Goal: Task Accomplishment & Management: Manage account settings

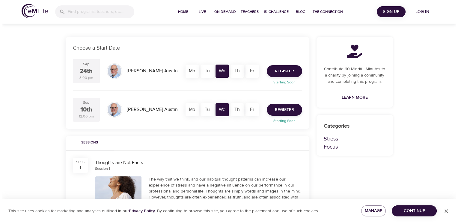
scroll to position [90, 0]
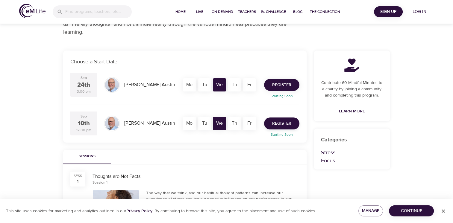
click at [288, 86] on span "Register" at bounding box center [281, 84] width 19 height 7
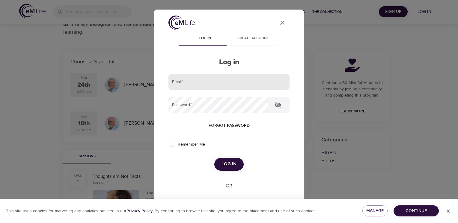
click at [230, 80] on input "email" at bounding box center [228, 82] width 121 height 16
type input "[EMAIL_ADDRESS][DOMAIN_NAME]"
click at [214, 158] on button "Log in" at bounding box center [228, 164] width 29 height 13
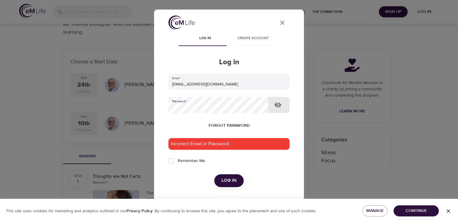
click at [132, 113] on div "User Profile Log in Create account Log in Email   * [EMAIL_ADDRESS][DOMAIN_NAME…" at bounding box center [229, 111] width 458 height 223
click at [214, 175] on button "Log in" at bounding box center [228, 181] width 29 height 13
click at [171, 163] on input "Remember Me" at bounding box center [171, 161] width 13 height 13
checkbox input "true"
click at [277, 107] on icon "button" at bounding box center [277, 105] width 7 height 6
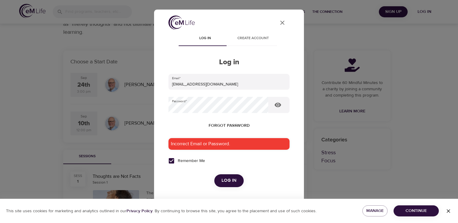
click at [231, 184] on span "Log in" at bounding box center [228, 181] width 15 height 8
click at [229, 126] on span "Forgot password" at bounding box center [229, 125] width 41 height 7
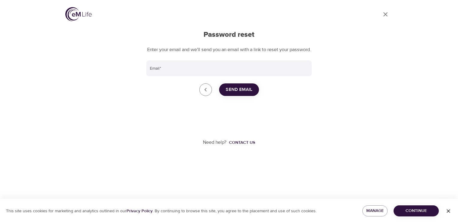
click at [242, 94] on span "Send Email" at bounding box center [239, 90] width 27 height 8
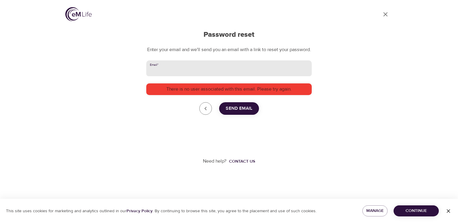
click at [178, 77] on input "Email   *" at bounding box center [228, 69] width 165 height 16
type input "[EMAIL_ADDRESS][DOMAIN_NAME]"
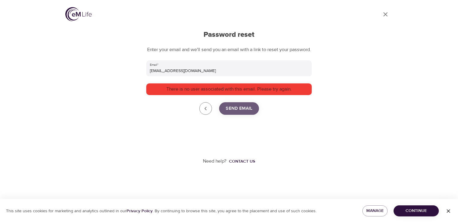
click at [232, 112] on span "Send Email" at bounding box center [239, 109] width 27 height 8
